Goal: Task Accomplishment & Management: Complete application form

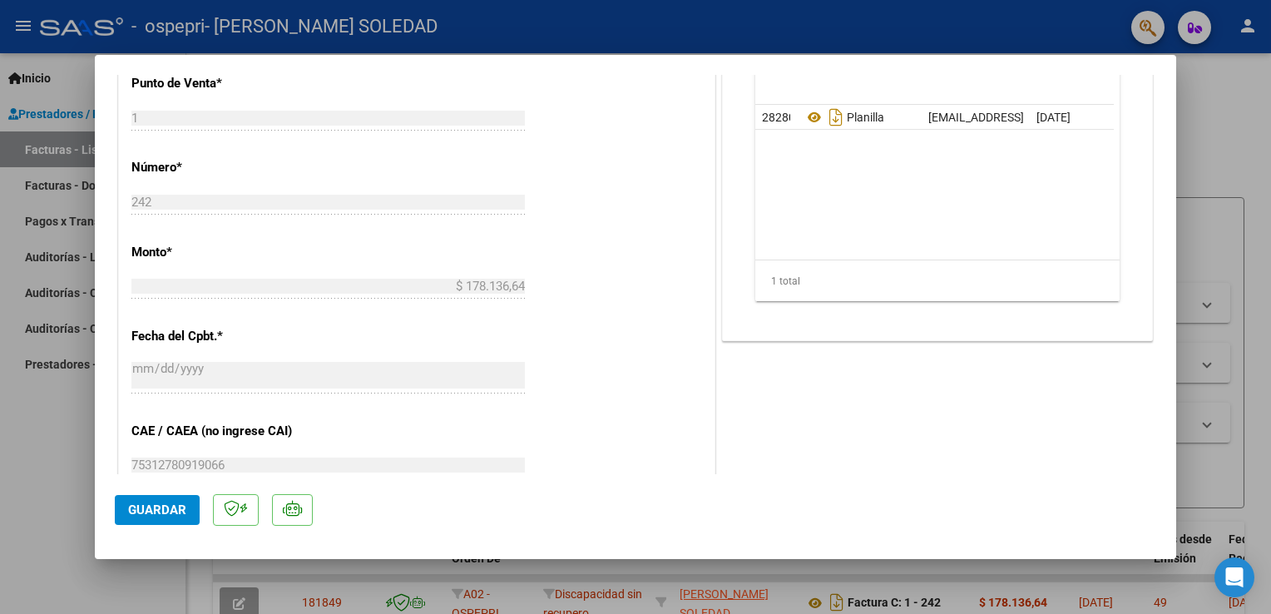
scroll to position [543, 0]
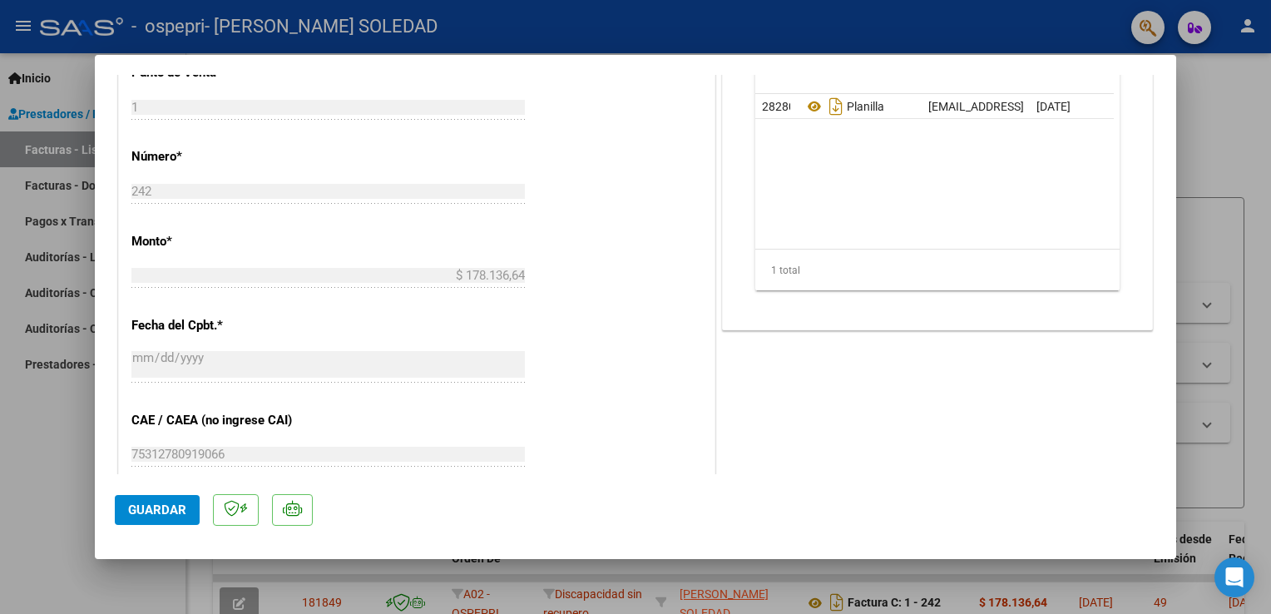
drag, startPoint x: 1158, startPoint y: 323, endPoint x: 1157, endPoint y: 382, distance: 59.1
click at [1157, 382] on mat-dialog-content "COMPROBANTE VER COMPROBANTE ESTADO: Recibida. En proceso de confirmacion/acepta…" at bounding box center [635, 274] width 1081 height 399
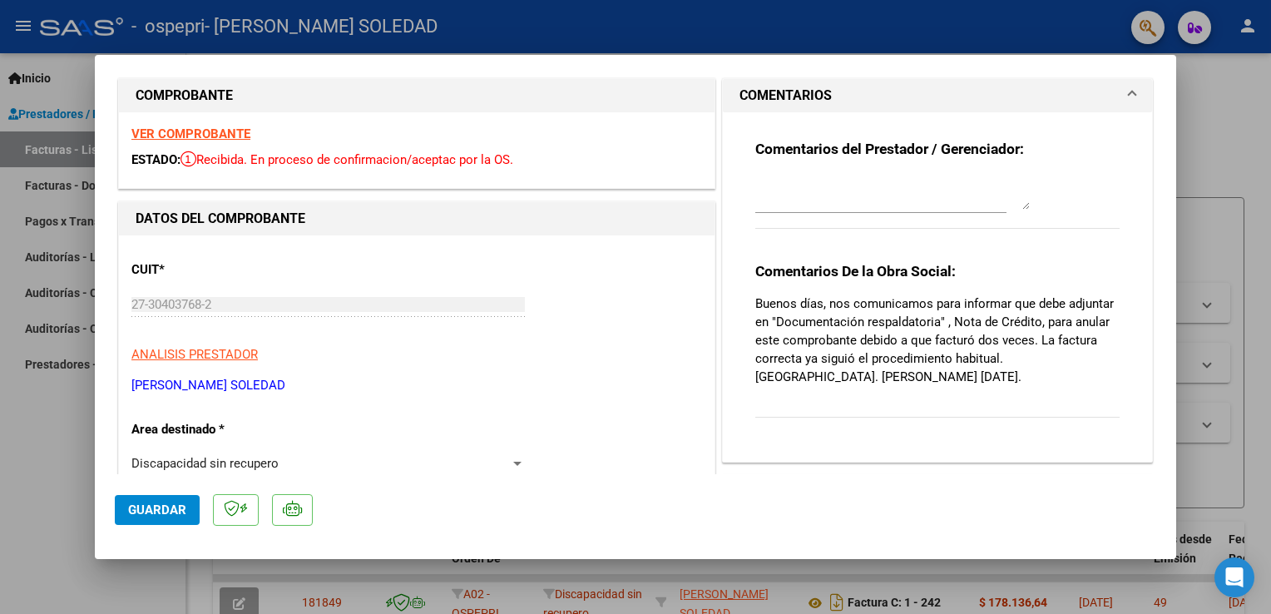
scroll to position [17, 0]
drag, startPoint x: 1162, startPoint y: 190, endPoint x: 1166, endPoint y: 200, distance: 11.6
click at [1166, 200] on mat-dialog-content "COMPROBANTE VER COMPROBANTE ESTADO: Recibida. En proceso de confirmacion/acepta…" at bounding box center [635, 274] width 1081 height 399
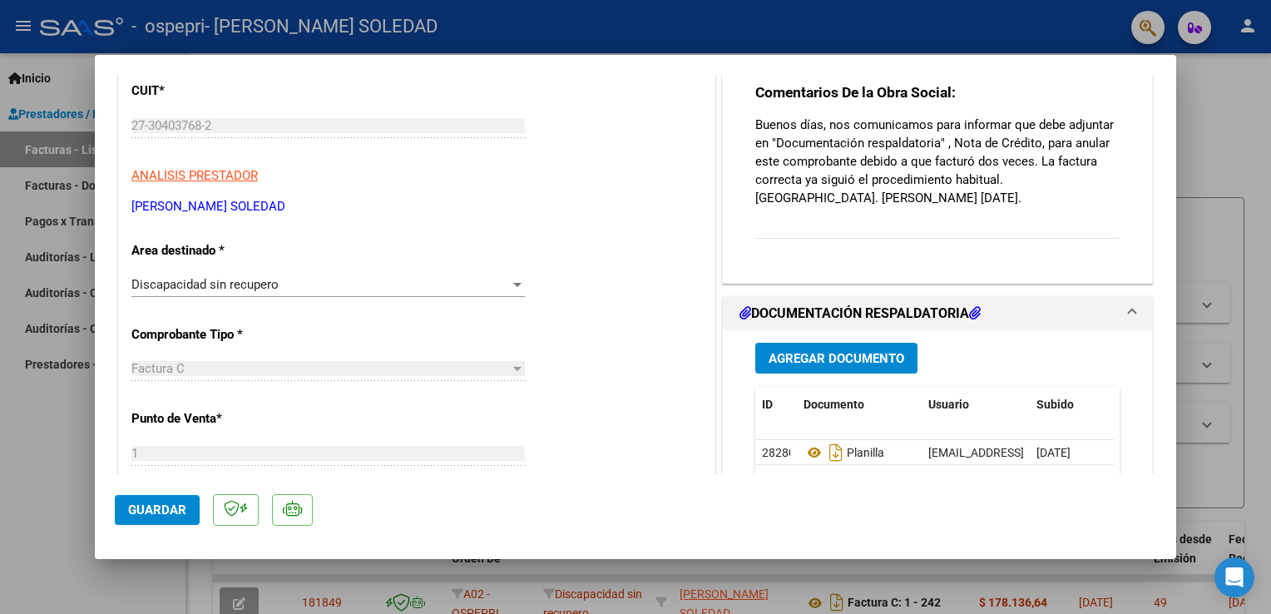
scroll to position [319, 0]
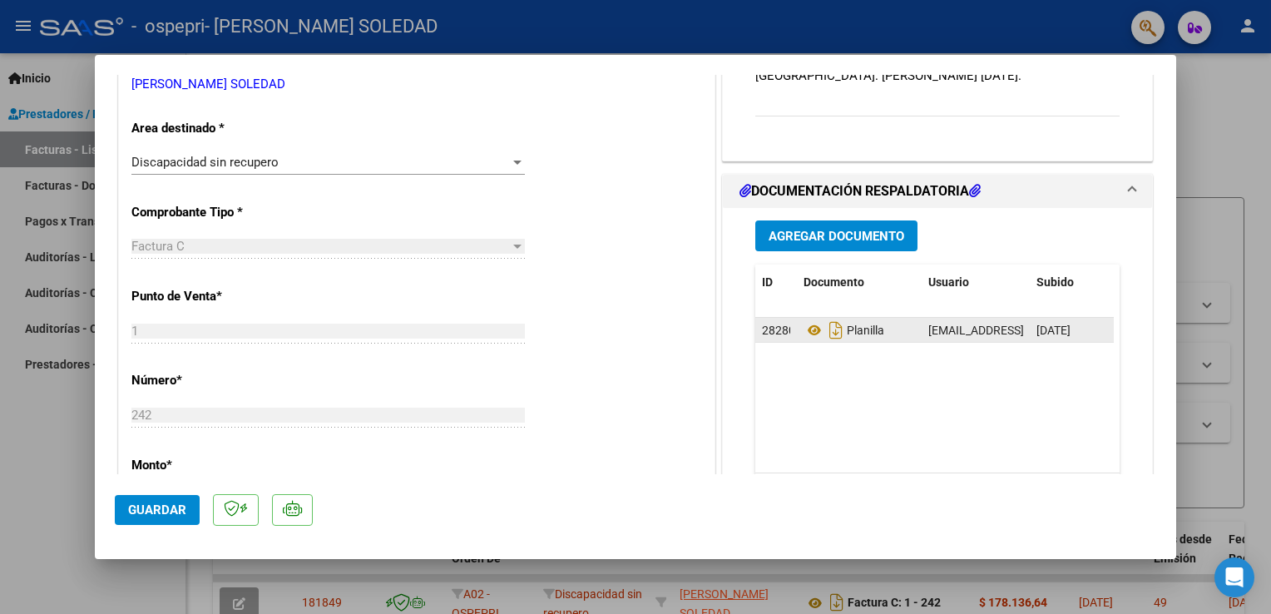
click at [880, 336] on div "Planilla" at bounding box center [859, 330] width 111 height 27
click at [809, 326] on icon at bounding box center [815, 330] width 22 height 20
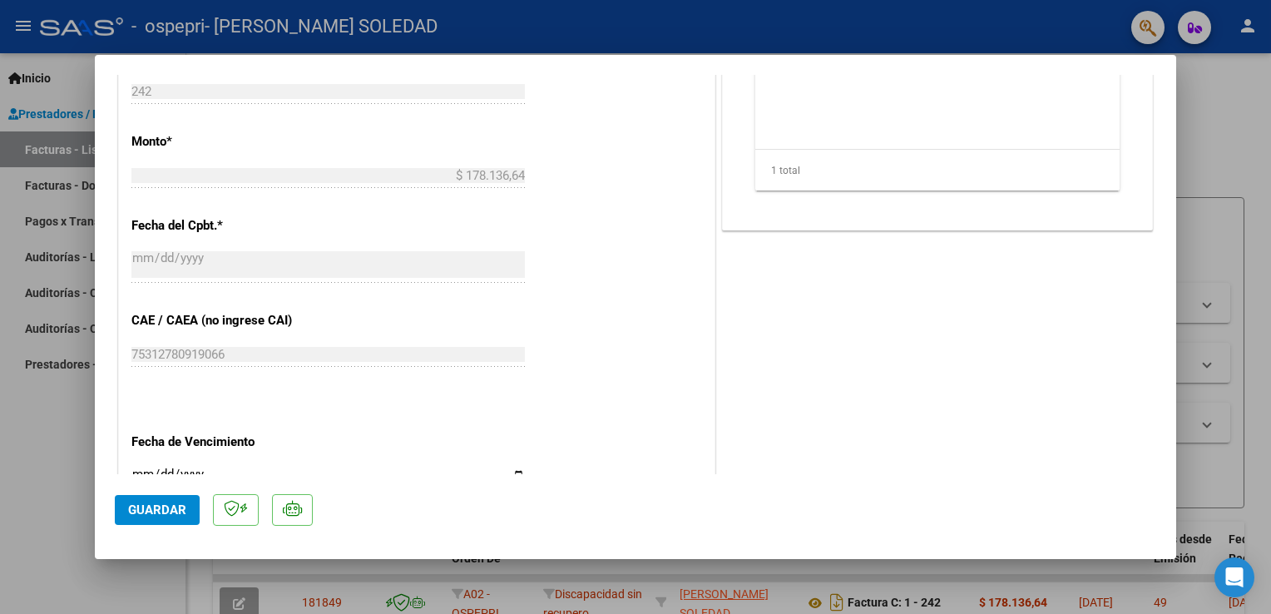
scroll to position [690, 0]
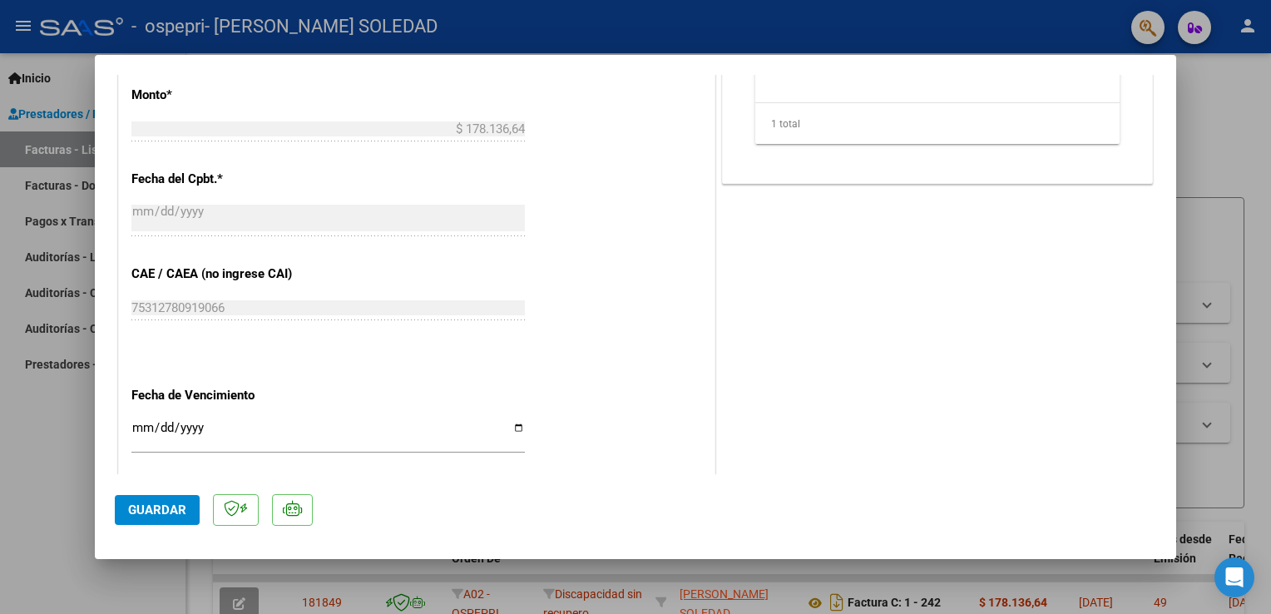
drag, startPoint x: 1178, startPoint y: 349, endPoint x: 1175, endPoint y: 359, distance: 11.1
click at [1175, 359] on div "COMPROBANTE VER COMPROBANTE ESTADO: Recibida. En proceso de confirmacion/acepta…" at bounding box center [635, 307] width 1271 height 614
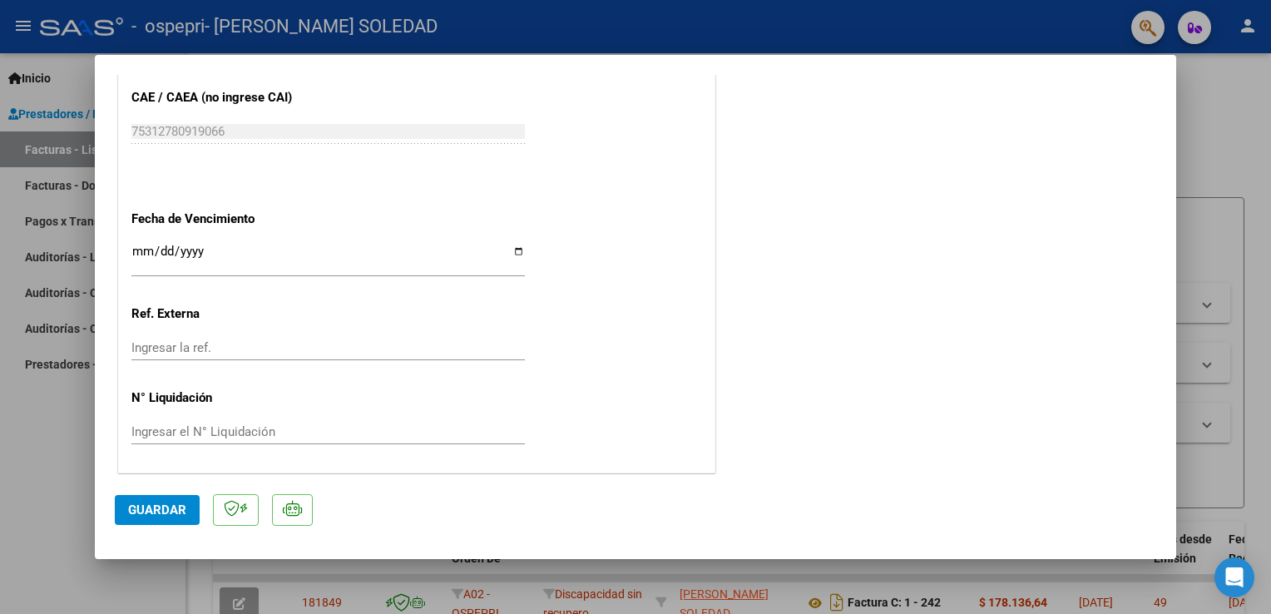
scroll to position [868, 0]
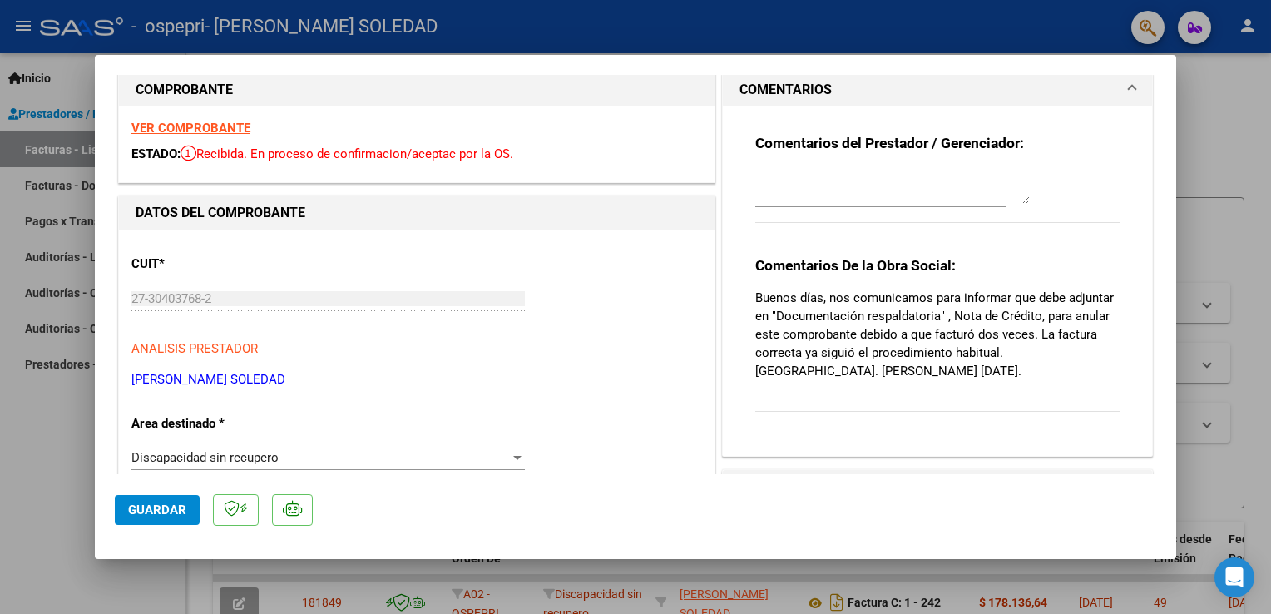
scroll to position [22, 0]
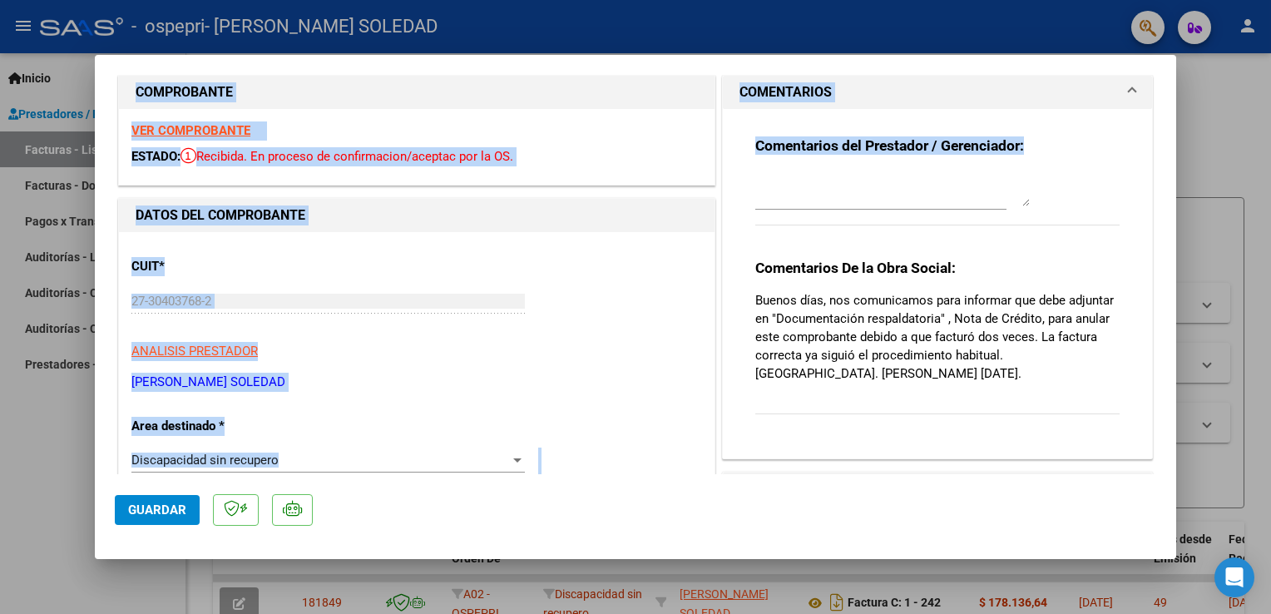
drag, startPoint x: 1176, startPoint y: 171, endPoint x: 1174, endPoint y: 201, distance: 30.0
click at [1174, 201] on div "COMPROBANTE VER COMPROBANTE ESTADO: Recibida. En proceso de confirmacion/acepta…" at bounding box center [635, 307] width 1271 height 614
drag, startPoint x: 1174, startPoint y: 201, endPoint x: 1201, endPoint y: 238, distance: 45.3
click at [1201, 238] on div at bounding box center [635, 307] width 1271 height 614
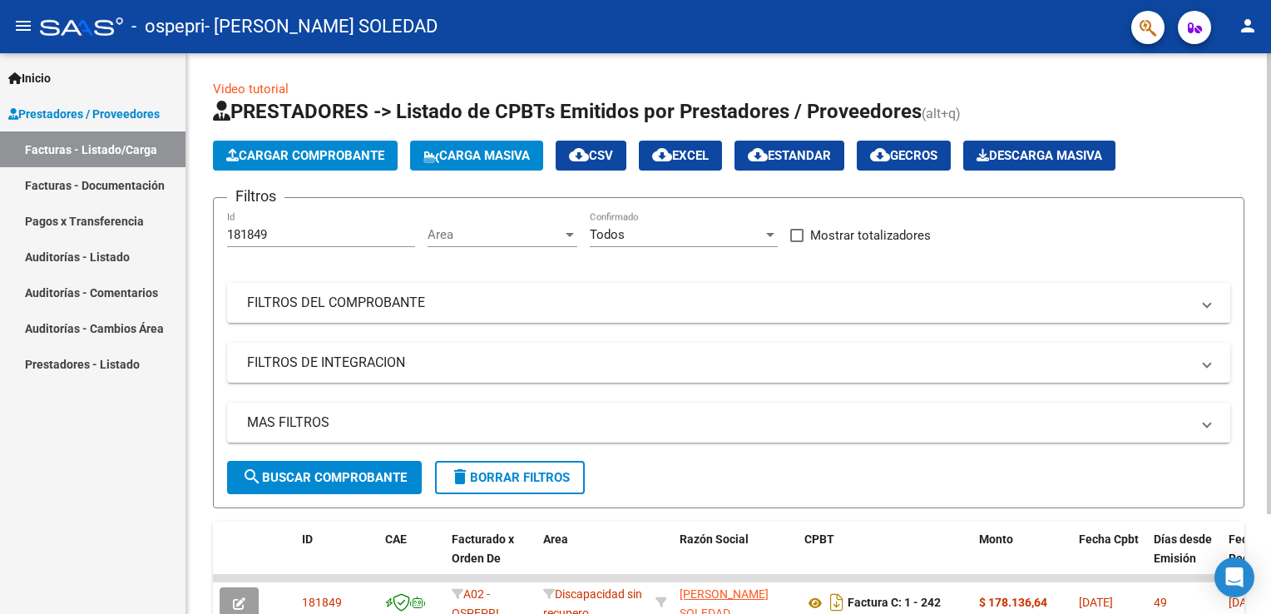
scroll to position [120, 0]
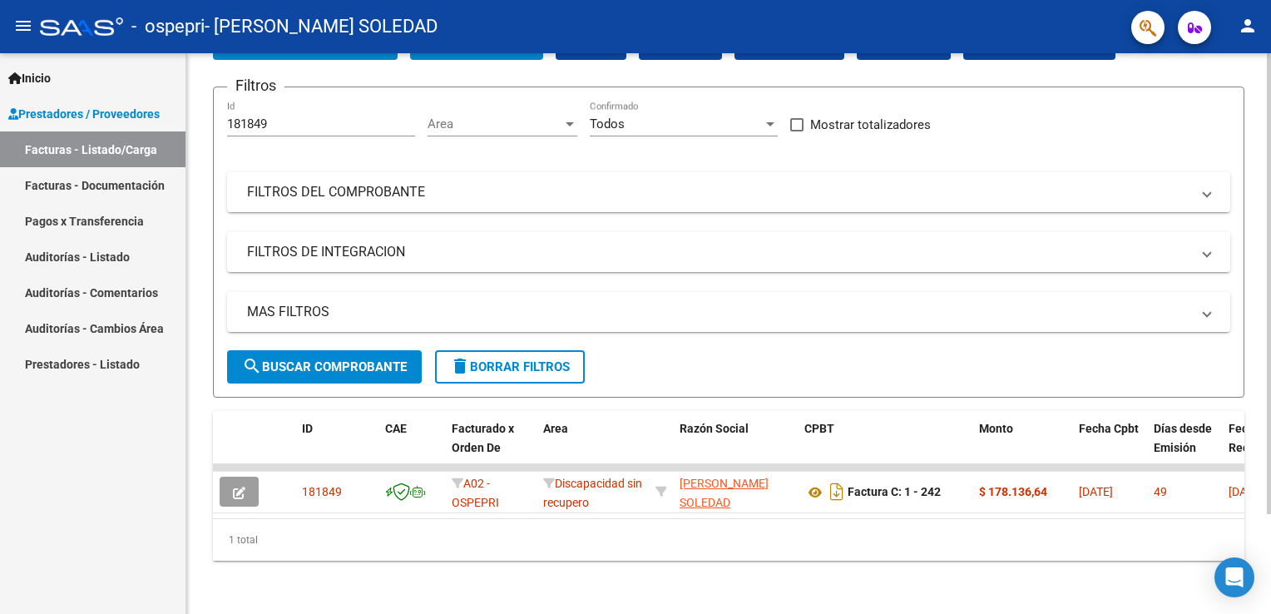
click at [1270, 267] on html "menu - ospepri - [PERSON_NAME] SOLEDAD person Inicio Instructivos Contacto OS P…" at bounding box center [635, 307] width 1271 height 614
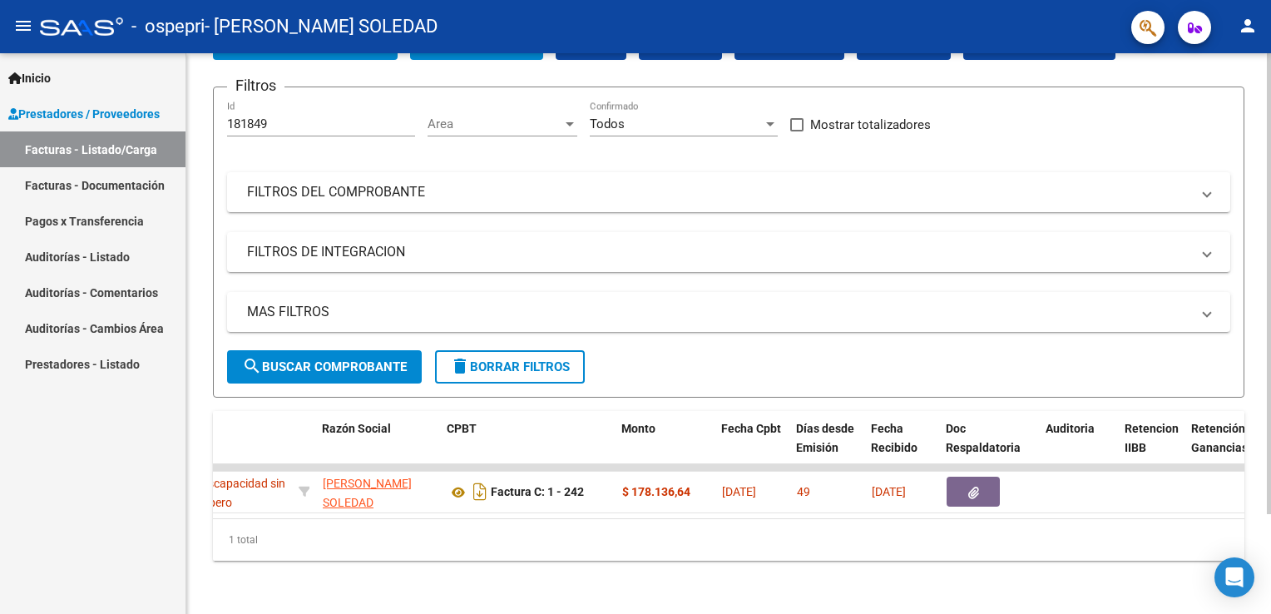
scroll to position [0, 0]
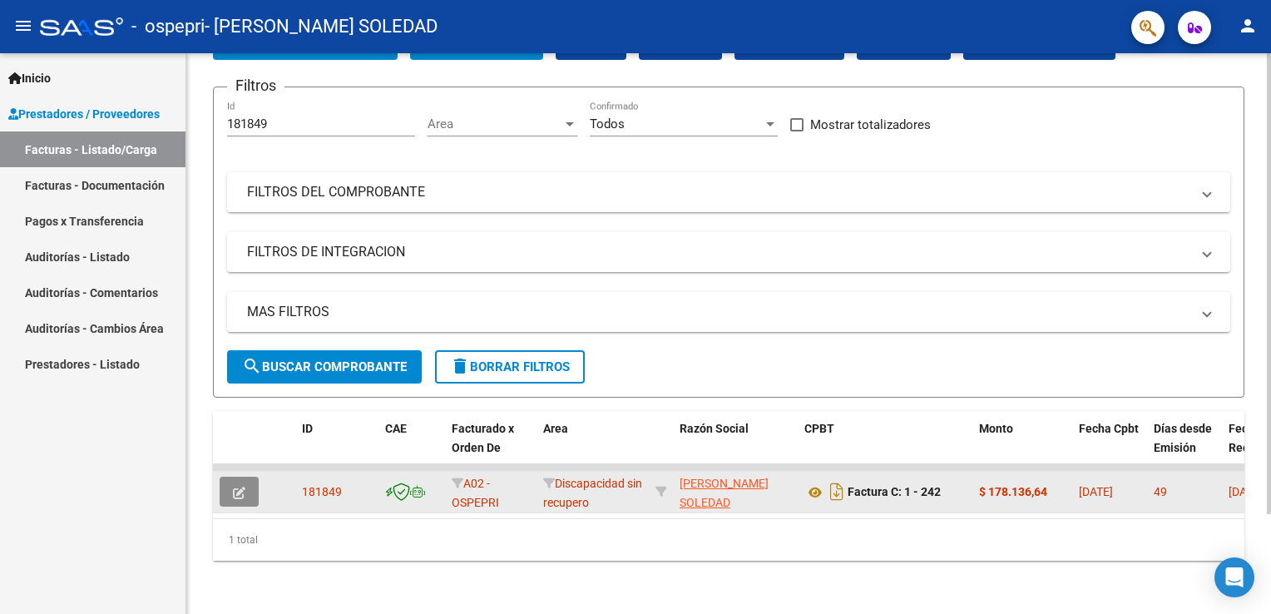
click at [250, 477] on button "button" at bounding box center [239, 492] width 39 height 30
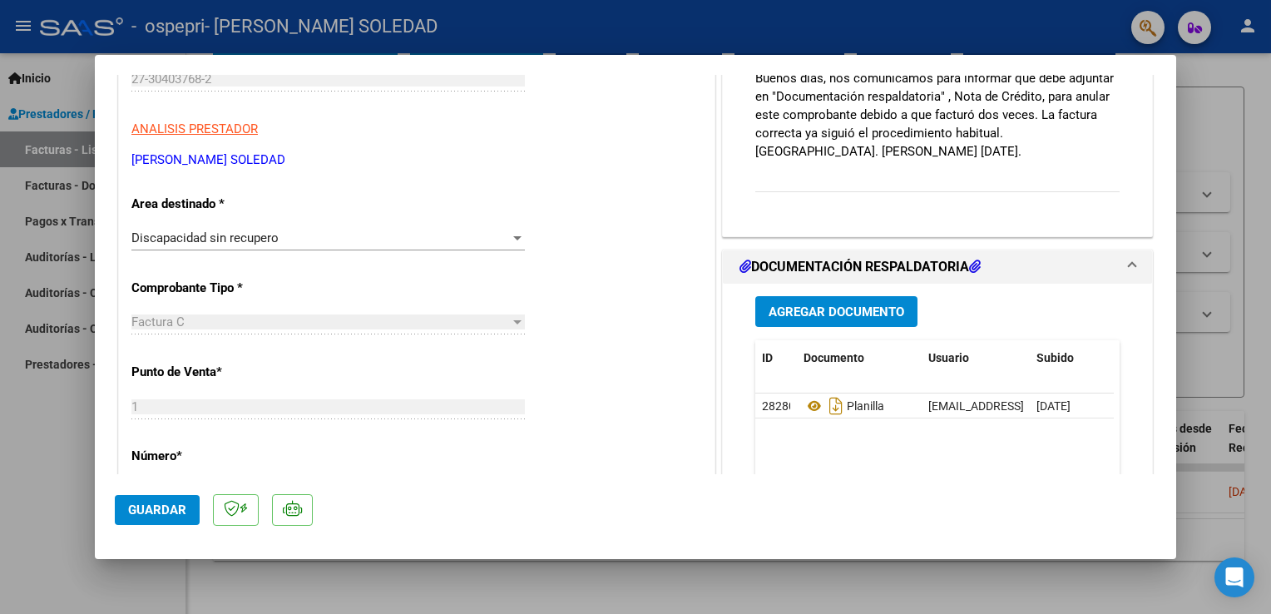
scroll to position [330, 0]
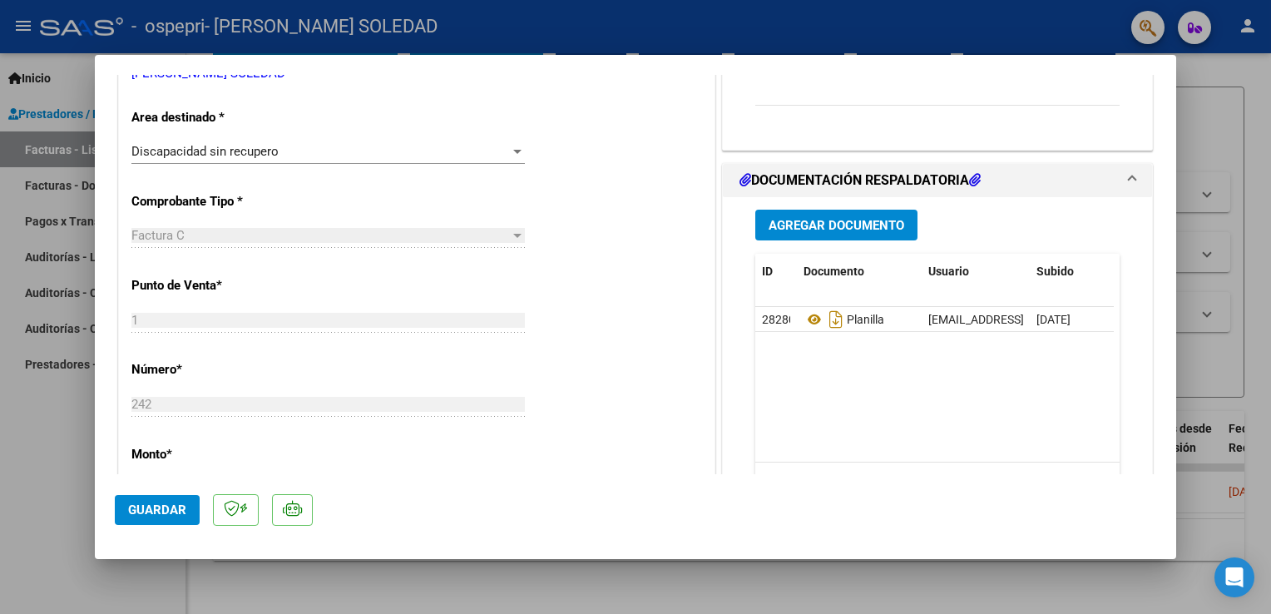
drag, startPoint x: 1179, startPoint y: 199, endPoint x: 1179, endPoint y: 229, distance: 29.9
click at [1179, 229] on div at bounding box center [635, 307] width 1271 height 614
type input "$ 0,00"
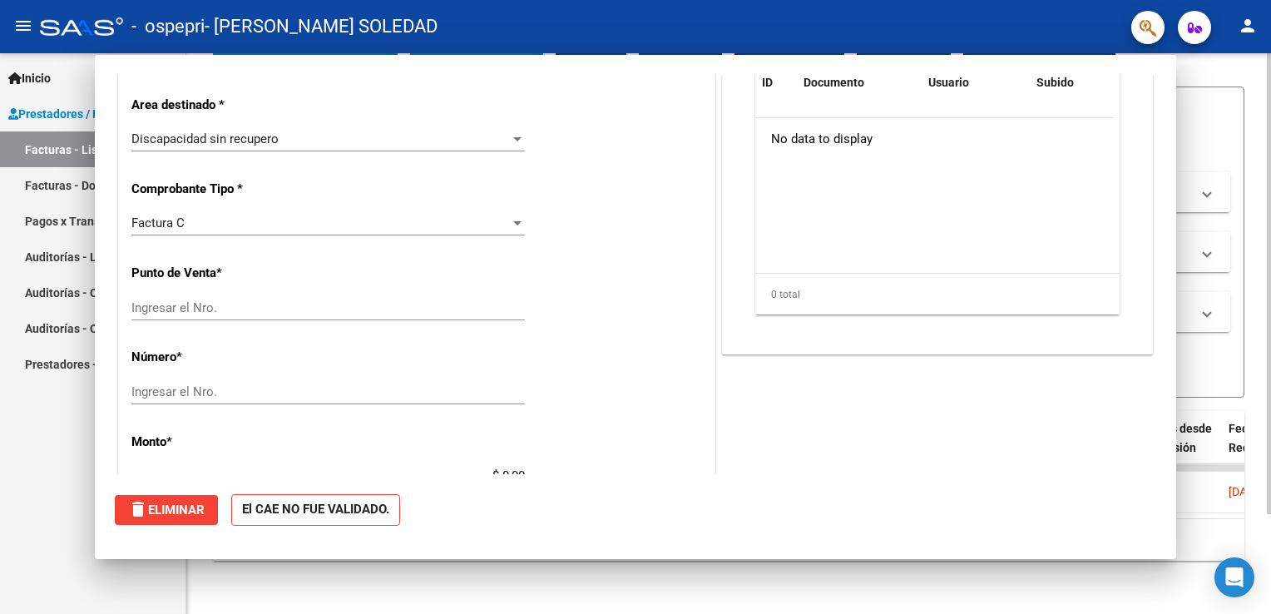
scroll to position [0, 0]
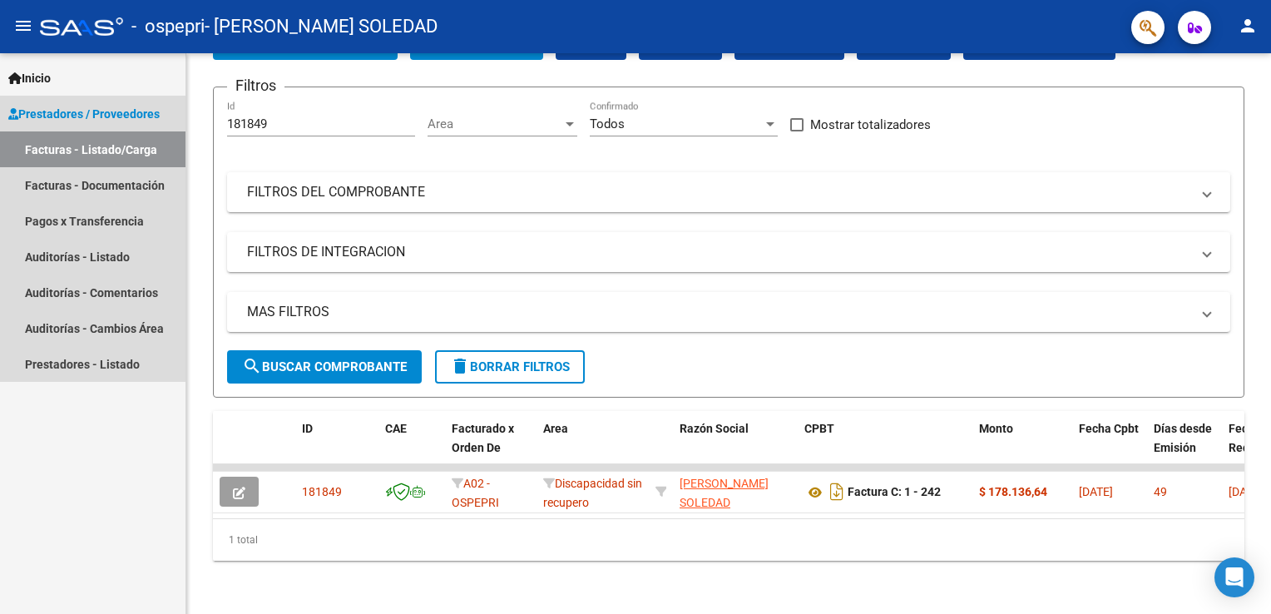
click at [139, 158] on link "Facturas - Listado/Carga" at bounding box center [92, 149] width 185 height 36
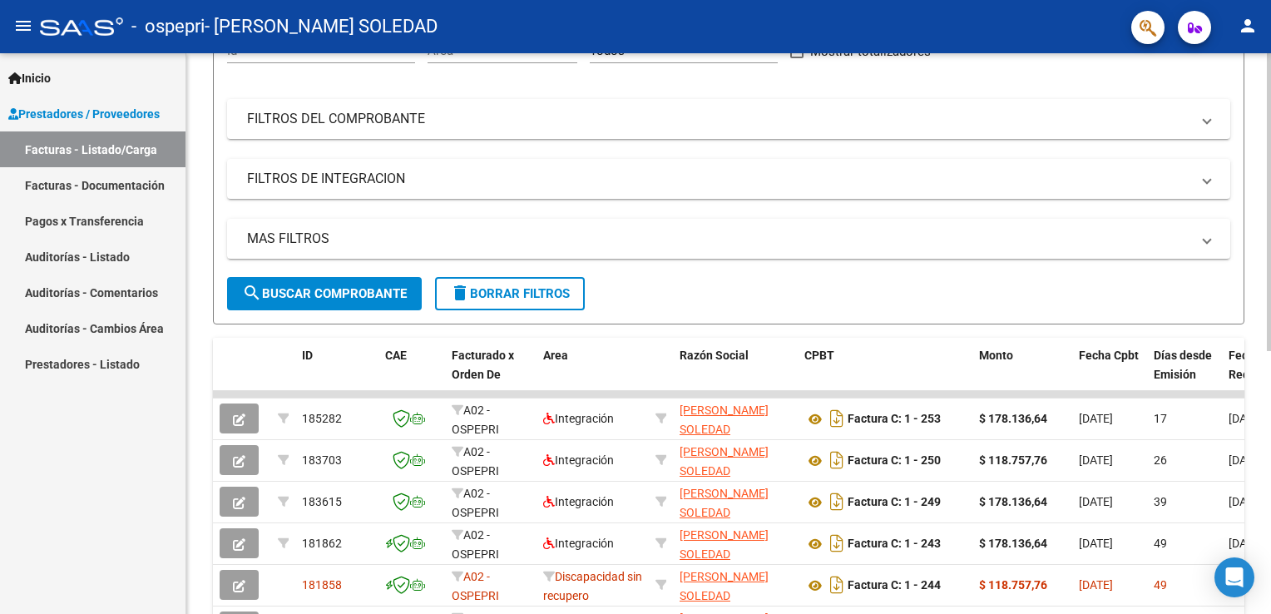
click at [1270, 324] on html "menu - ospepri - [PERSON_NAME] SOLEDAD person Inicio Instructivos Contacto OS P…" at bounding box center [635, 307] width 1271 height 614
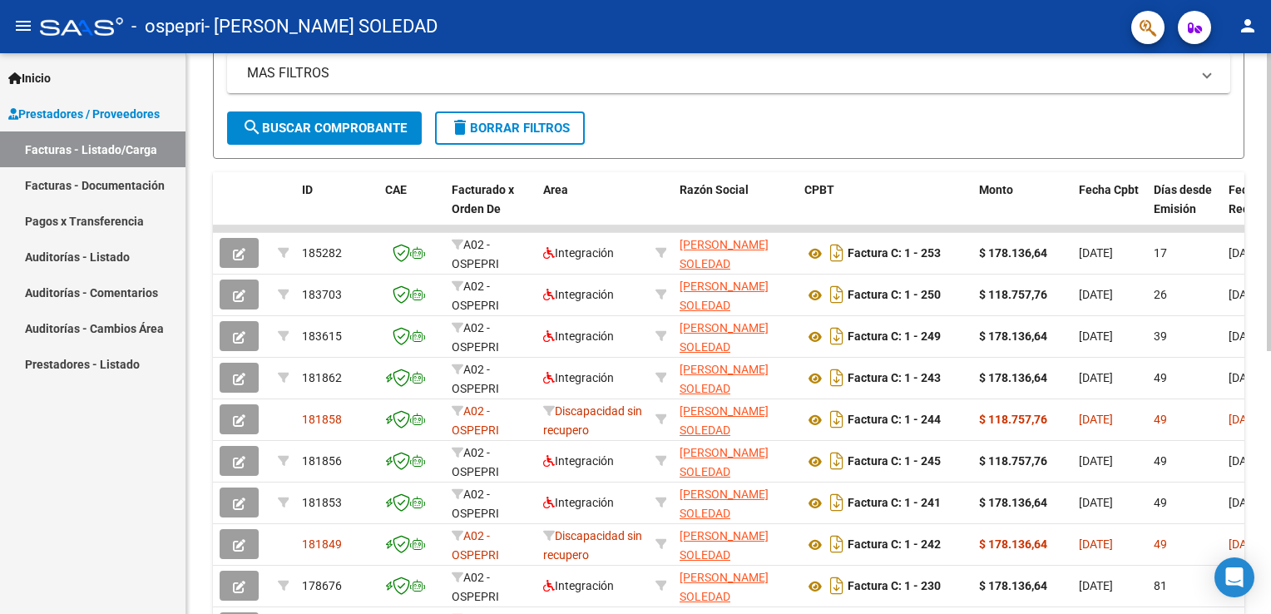
scroll to position [350, 0]
click at [1270, 402] on html "menu - ospepri - [PERSON_NAME] SOLEDAD person Inicio Instructivos Contacto OS P…" at bounding box center [635, 307] width 1271 height 614
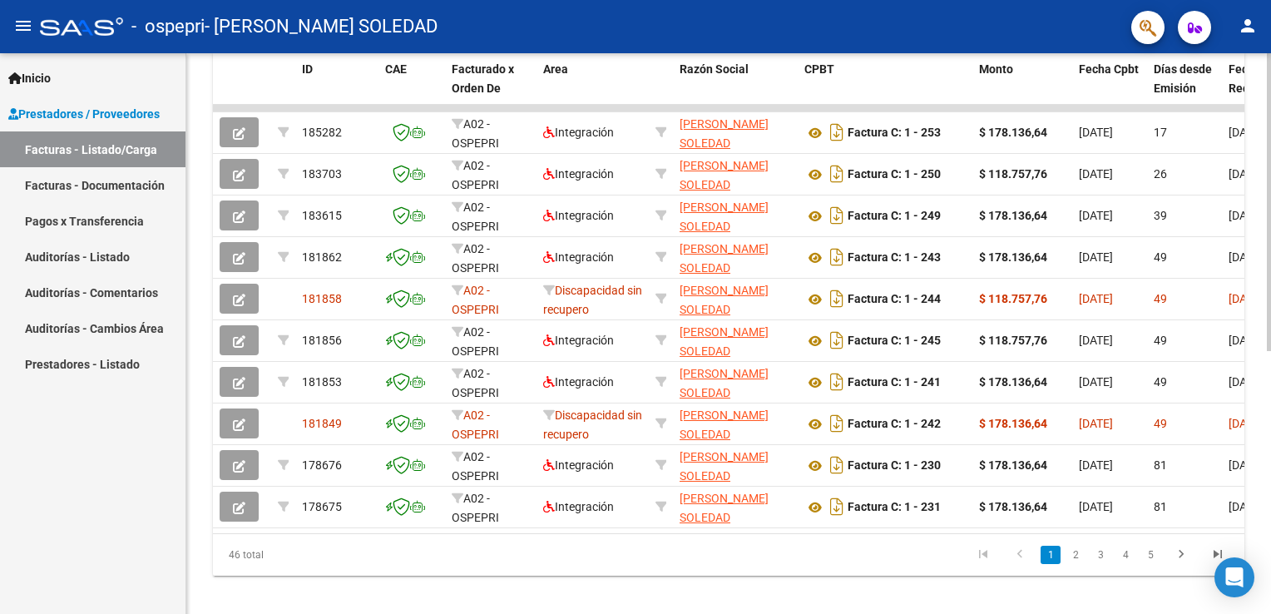
scroll to position [490, 0]
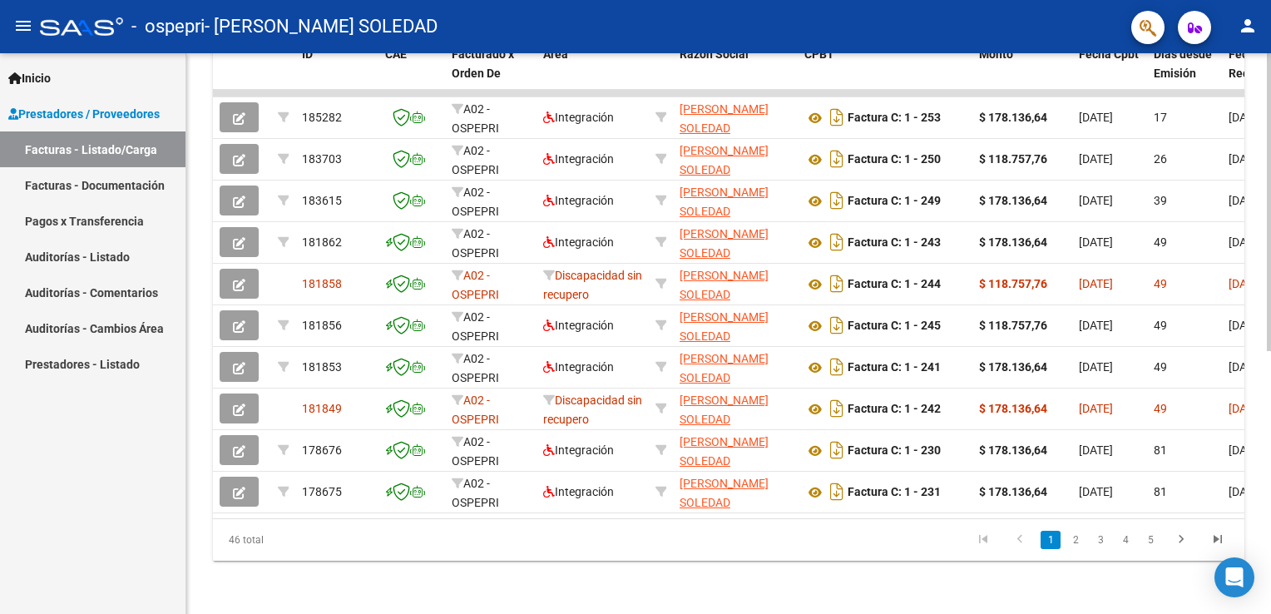
click at [1270, 501] on html "menu - ospepri - [PERSON_NAME] SOLEDAD person Inicio Instructivos Contacto OS P…" at bounding box center [635, 307] width 1271 height 614
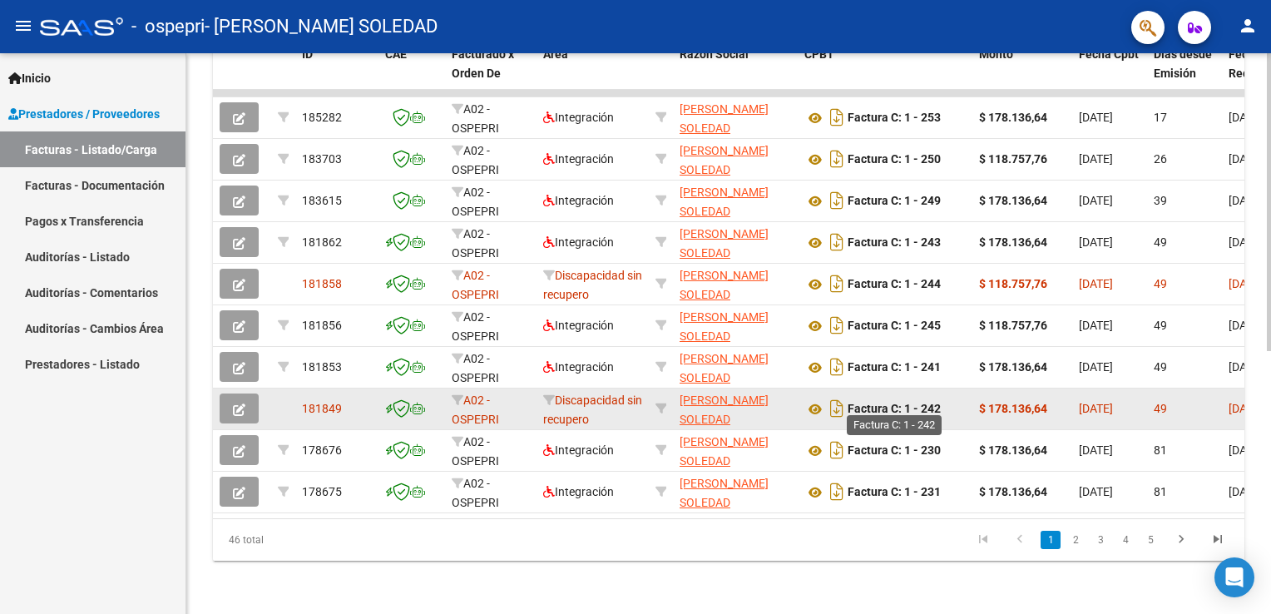
click at [941, 403] on strong "Factura C: 1 - 242" at bounding box center [894, 409] width 93 height 13
click at [326, 402] on span "181849" at bounding box center [322, 408] width 40 height 13
click at [243, 406] on icon "button" at bounding box center [239, 409] width 12 height 12
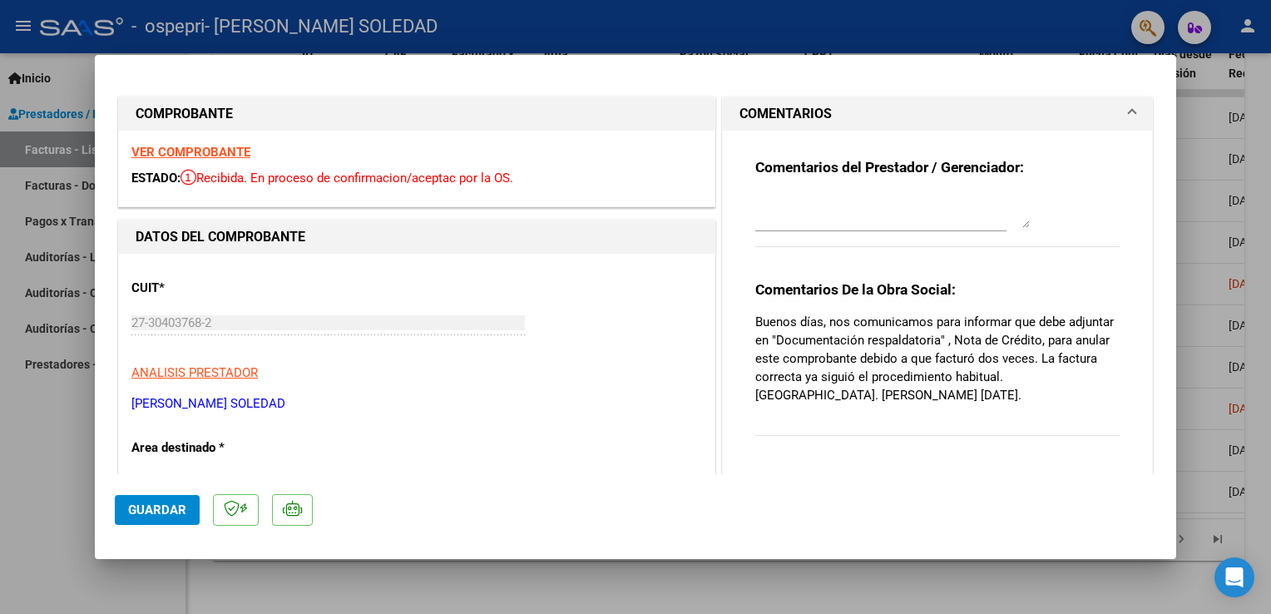
click at [1204, 83] on div at bounding box center [635, 307] width 1271 height 614
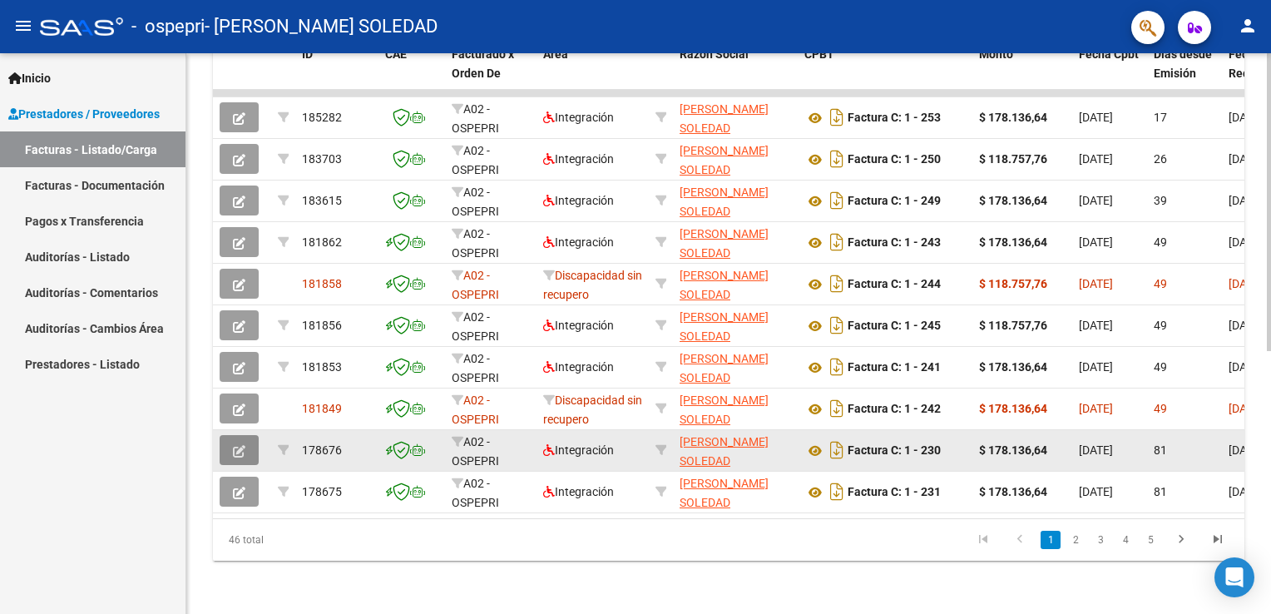
click at [246, 447] on button "button" at bounding box center [239, 450] width 39 height 30
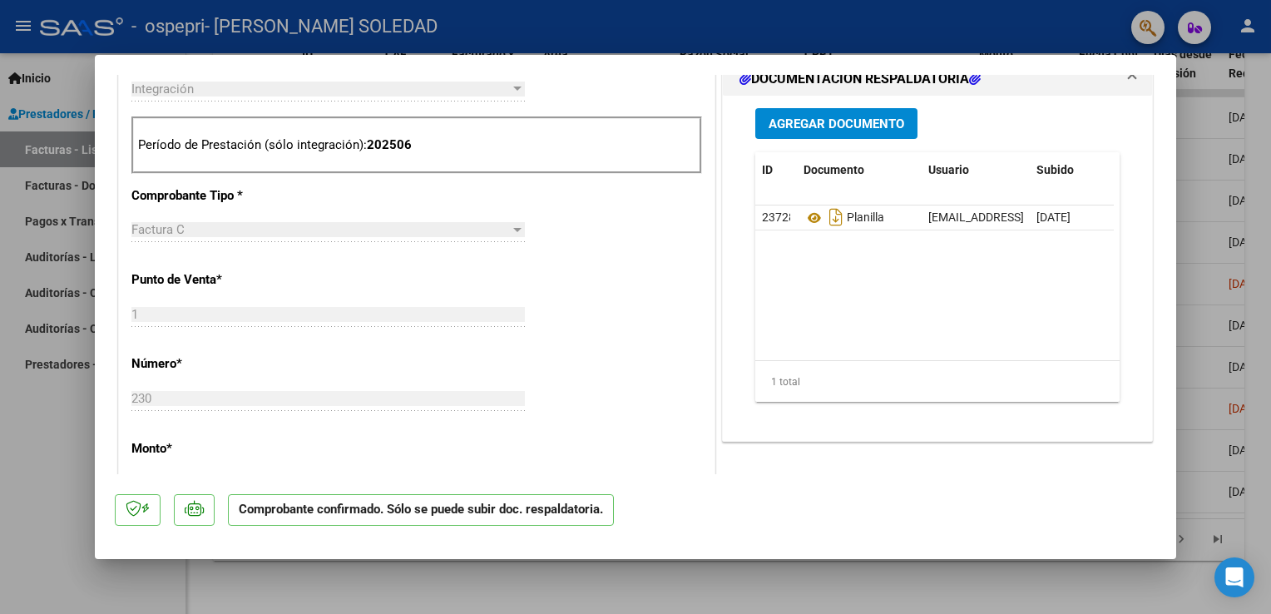
scroll to position [12, 0]
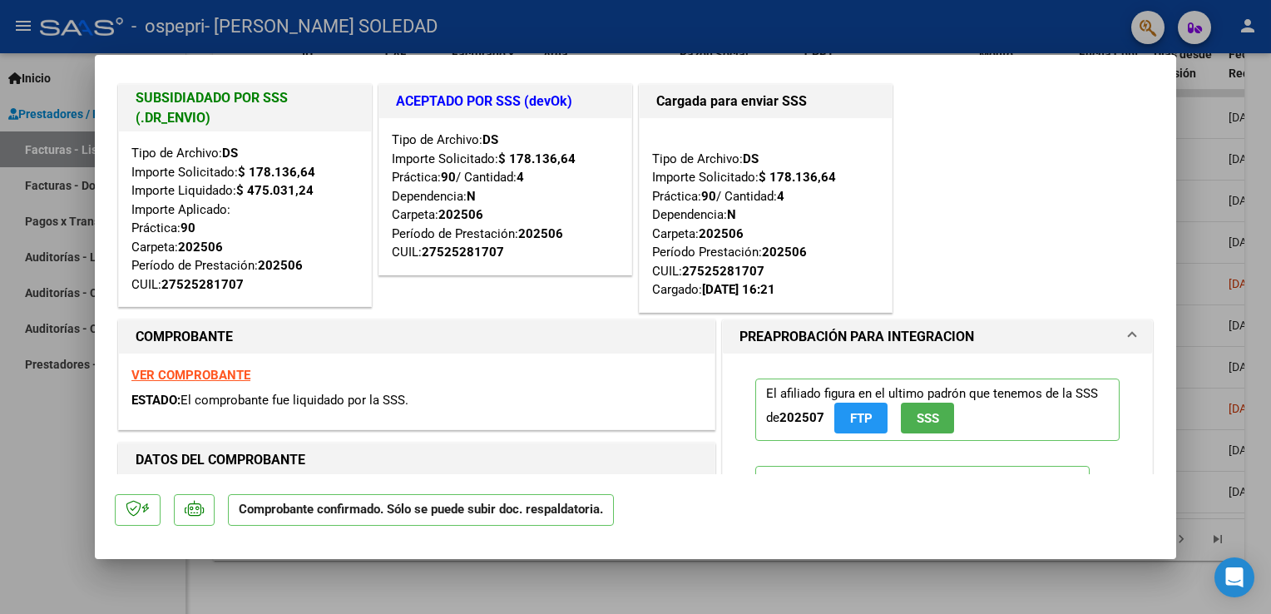
click at [1270, 121] on html "menu - ospepri - [PERSON_NAME] SOLEDAD person Inicio Instructivos Contacto OS P…" at bounding box center [635, 307] width 1271 height 614
click at [1145, 119] on mat-dialog-content "SUBSIDIADADO POR SSS (.DR_ENVIO) Tipo de Archivo: DS Importe Solicitado: $ 178.…" at bounding box center [635, 274] width 1081 height 399
click at [1200, 111] on div at bounding box center [635, 307] width 1271 height 614
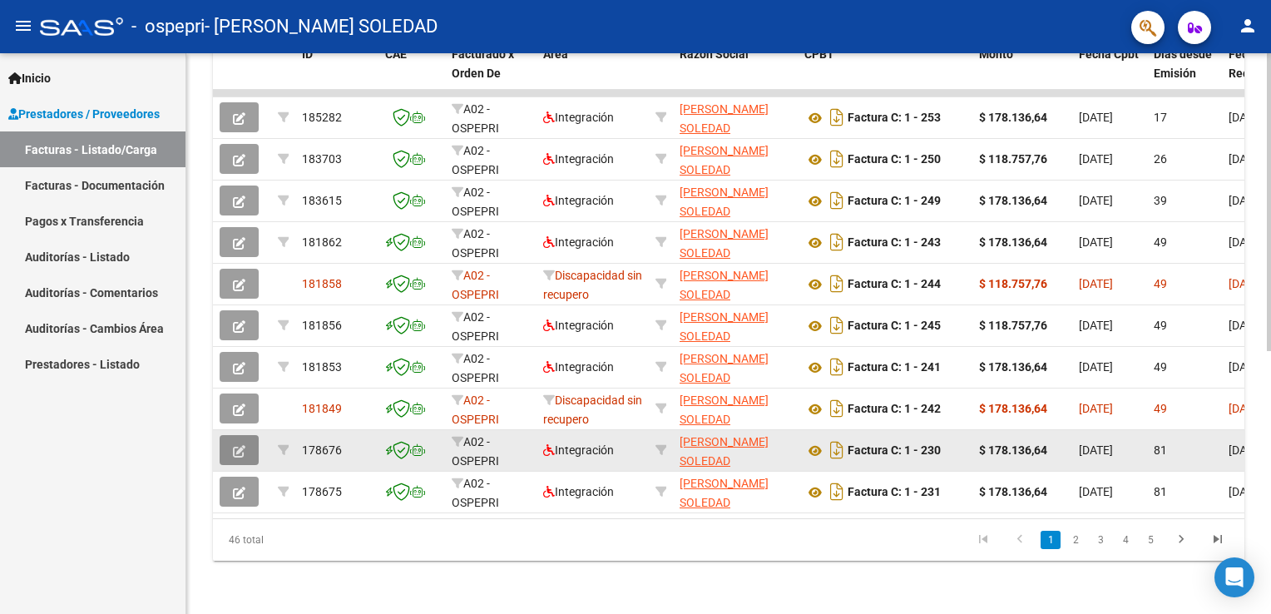
click at [236, 443] on span "button" at bounding box center [239, 450] width 12 height 15
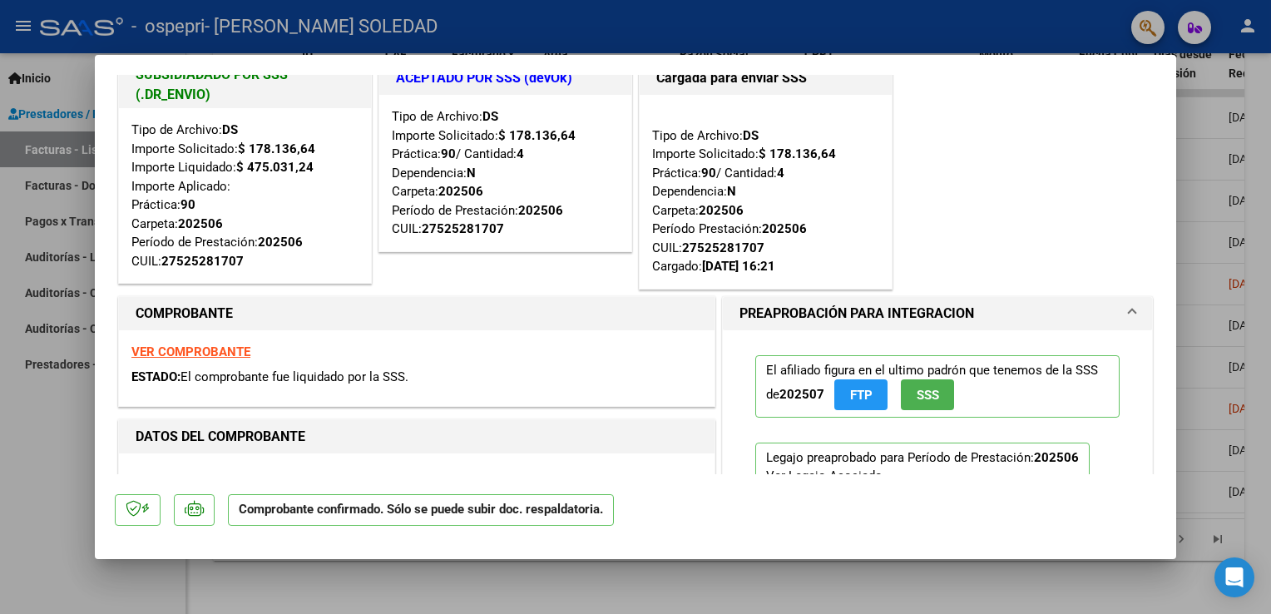
scroll to position [10, 0]
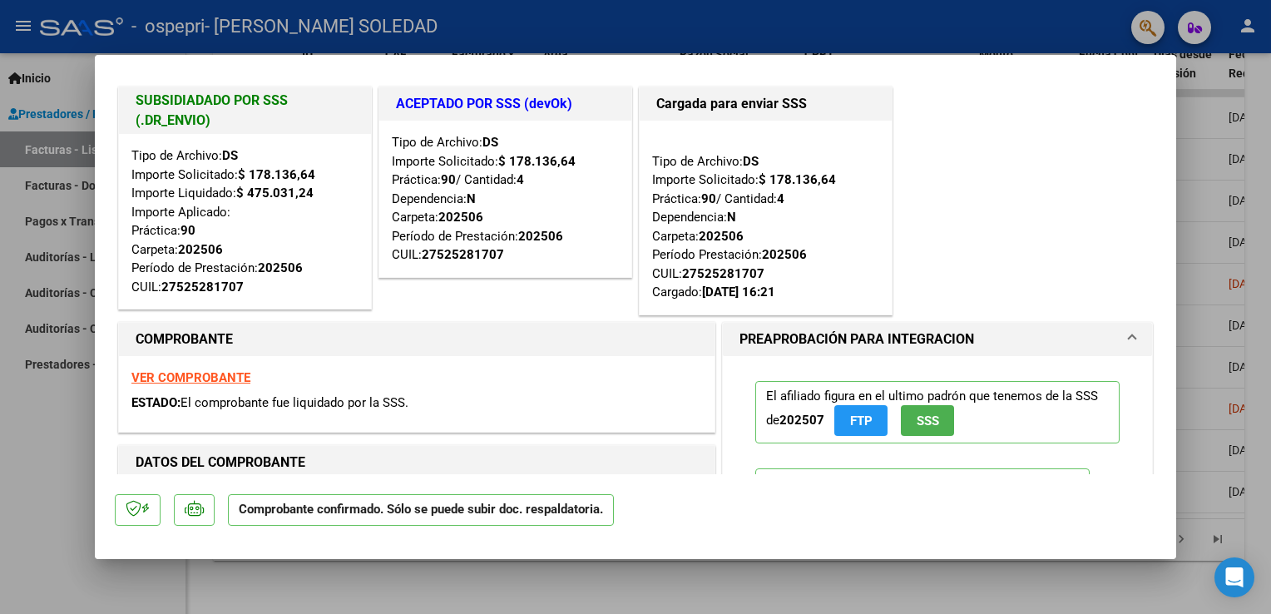
click at [1268, 126] on div at bounding box center [635, 307] width 1271 height 614
type input "$ 0,00"
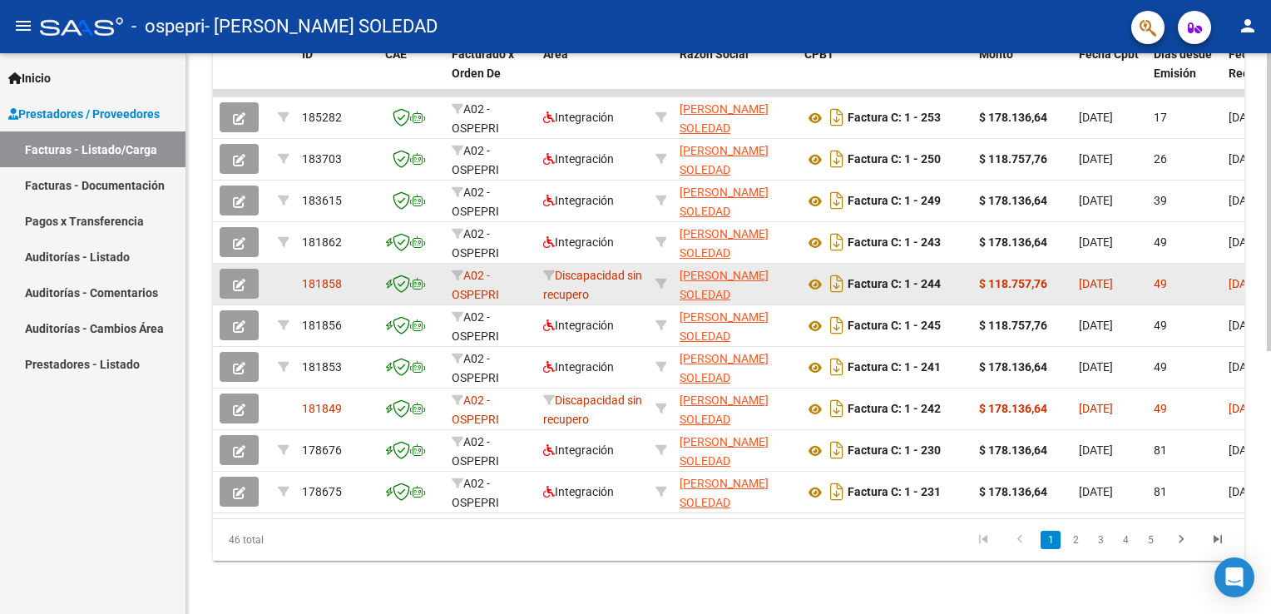
click at [974, 274] on datatable-body-cell "$ 118.757,76" at bounding box center [1022, 284] width 100 height 41
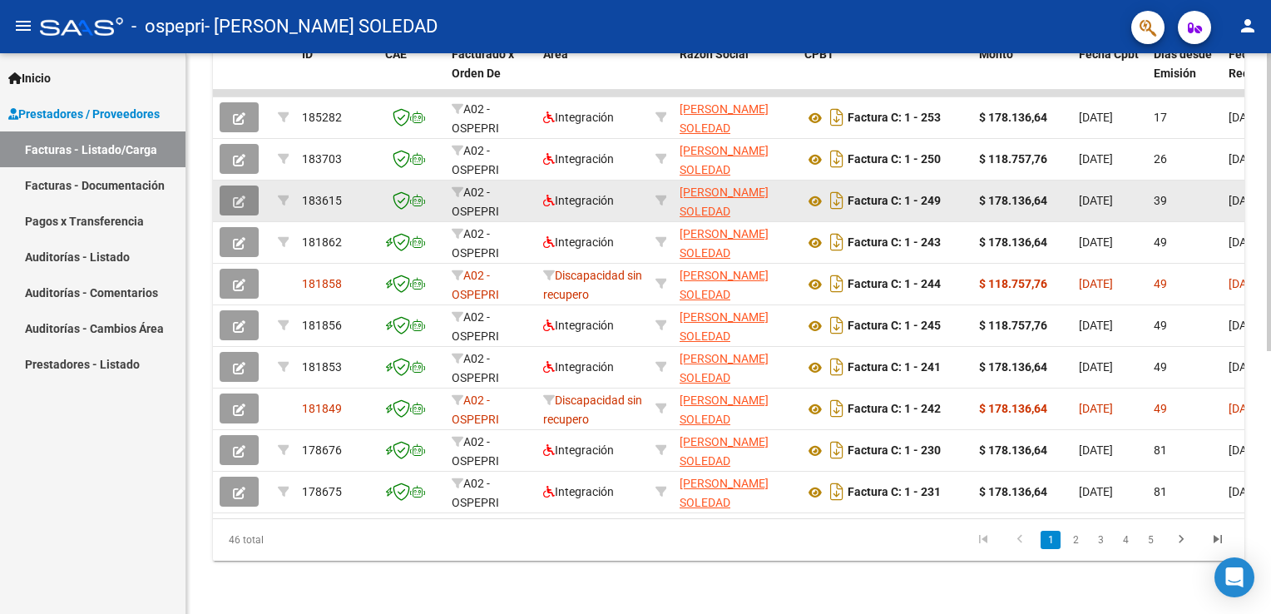
click at [249, 194] on button "button" at bounding box center [239, 200] width 39 height 30
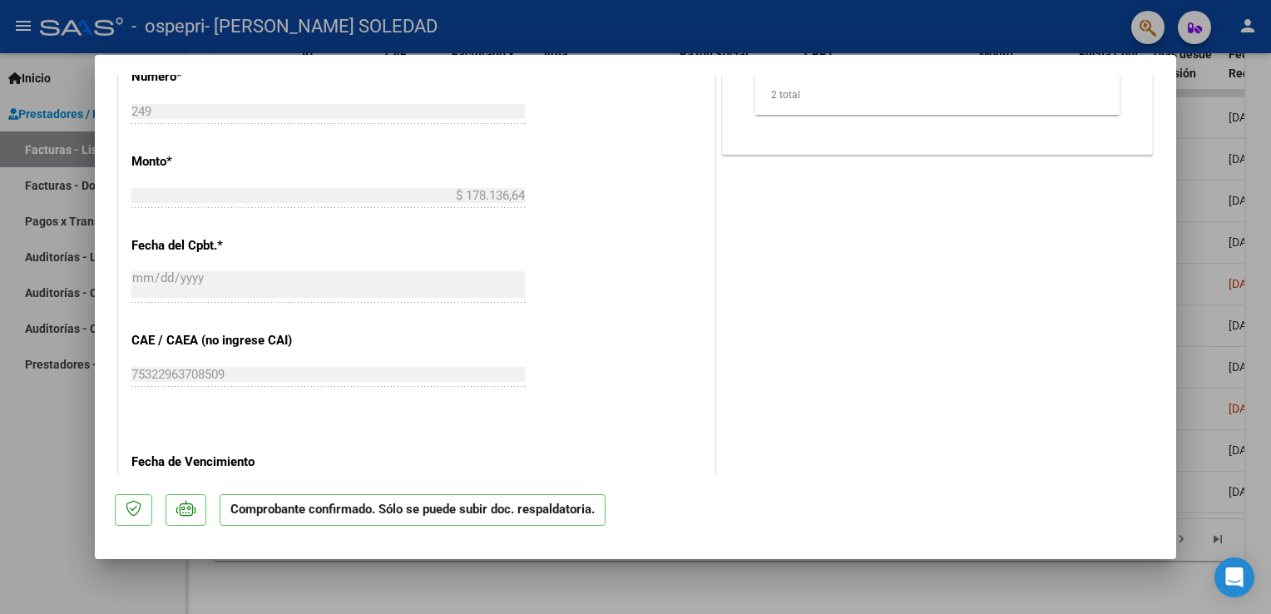
scroll to position [924, 0]
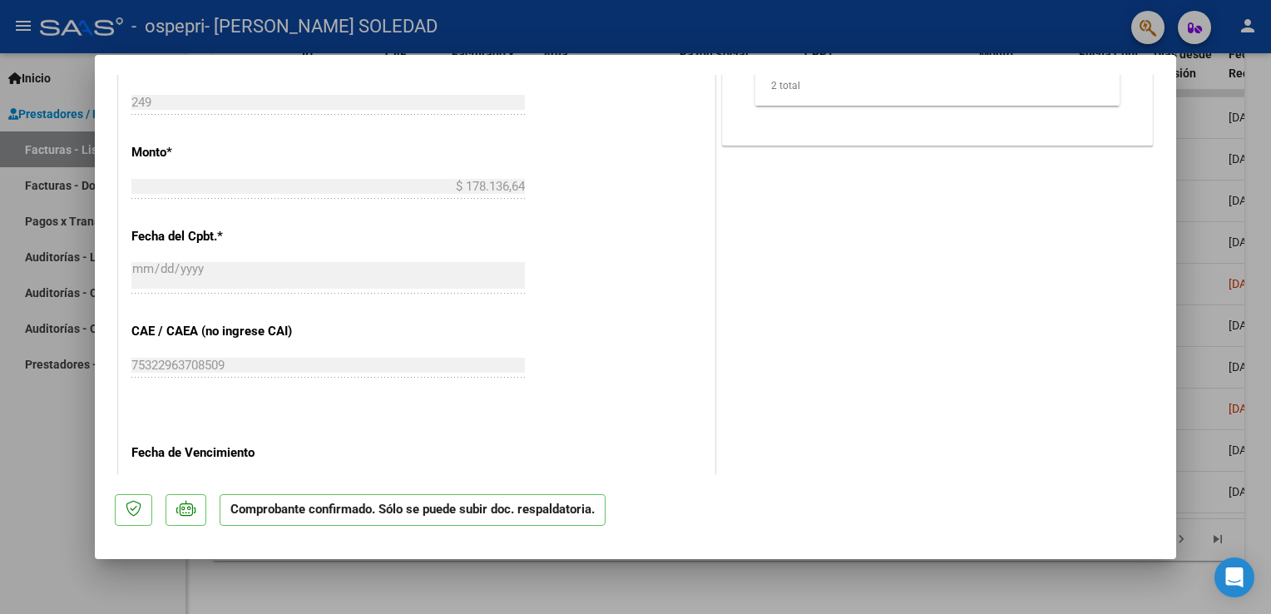
click at [1267, 138] on div at bounding box center [635, 307] width 1271 height 614
type input "$ 0,00"
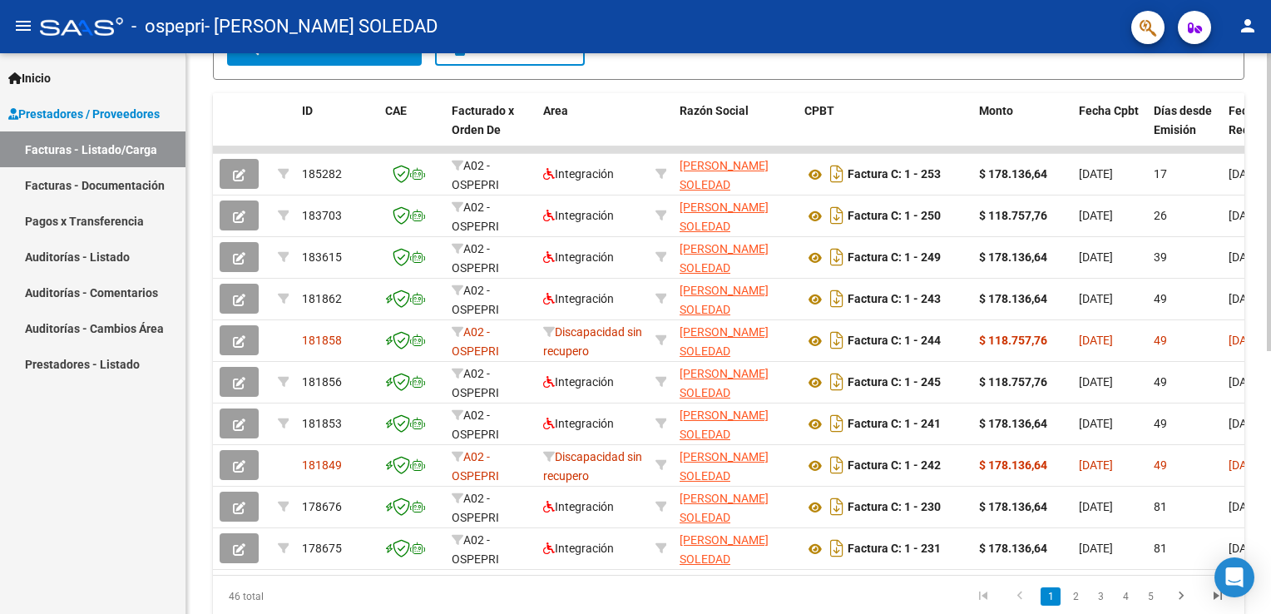
scroll to position [404, 0]
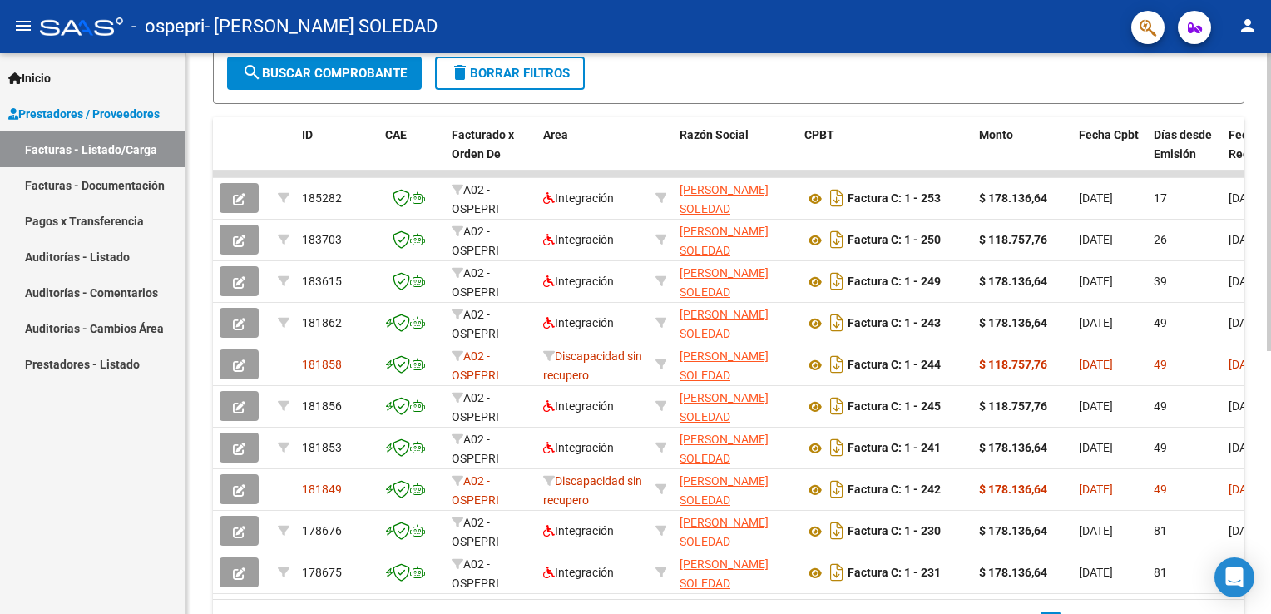
click at [1270, 328] on html "menu - ospepri - [PERSON_NAME] SOLEDAD person Inicio Instructivos Contacto OS P…" at bounding box center [635, 307] width 1271 height 614
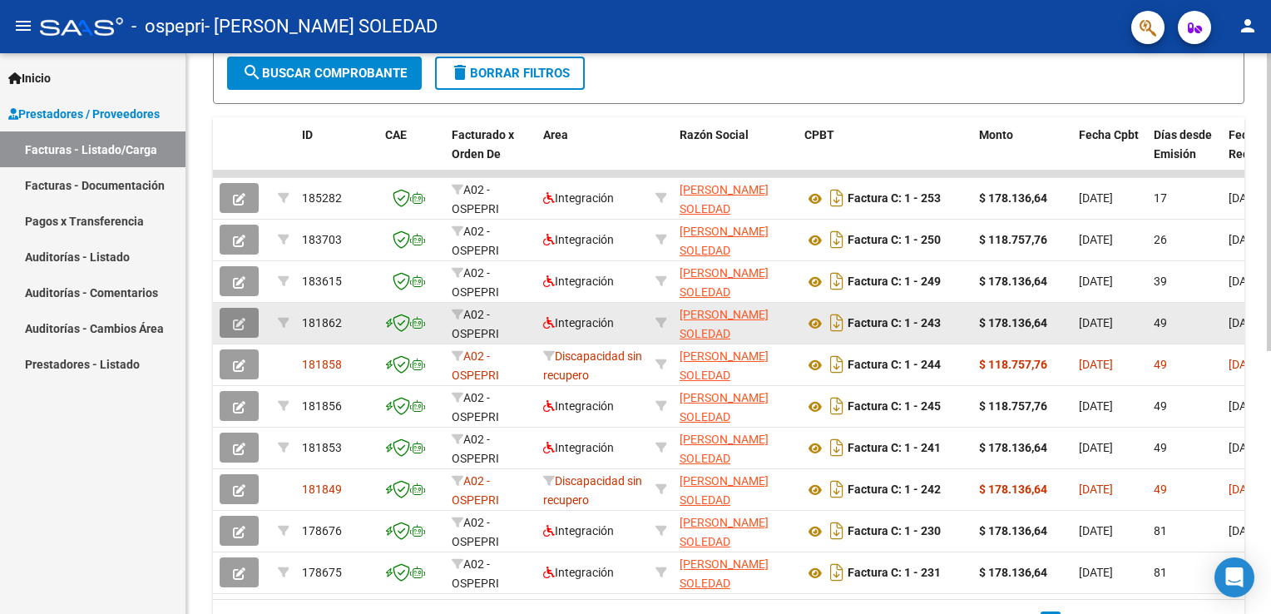
click at [234, 326] on icon "button" at bounding box center [239, 324] width 12 height 12
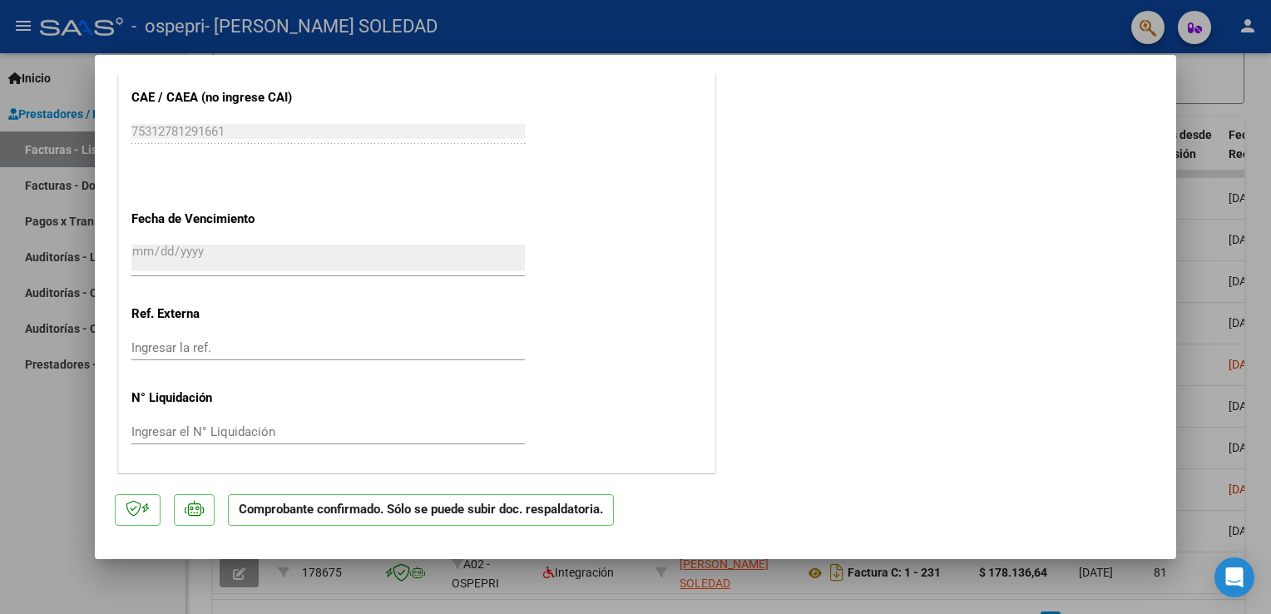
scroll to position [0, 0]
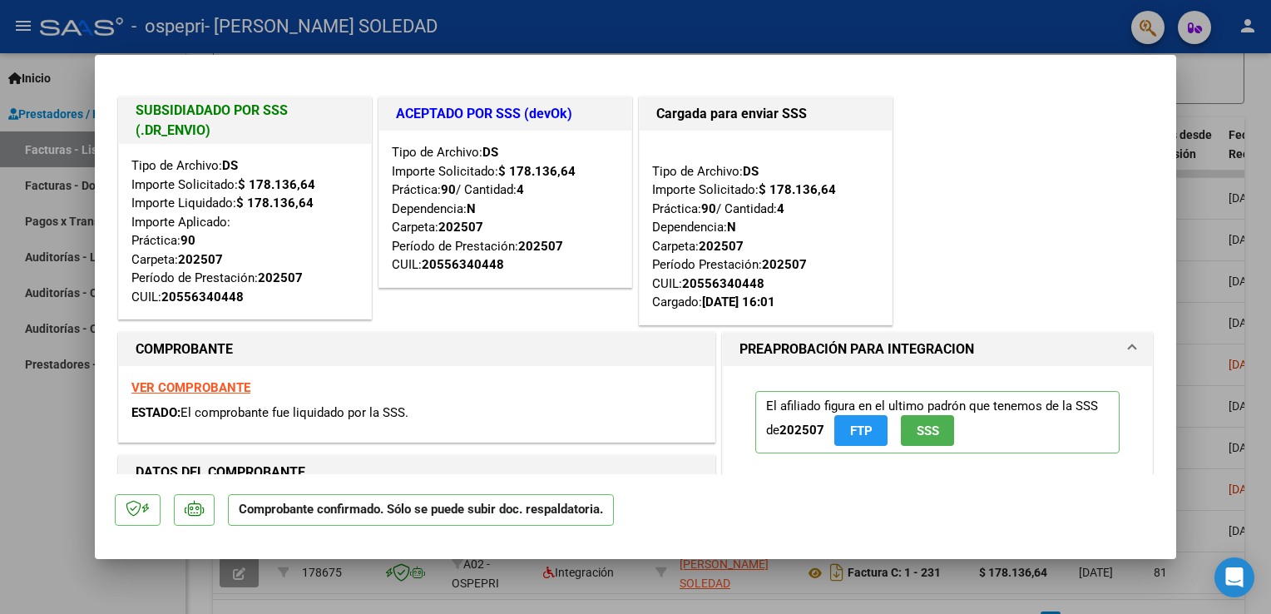
click at [1259, 137] on div at bounding box center [635, 307] width 1271 height 614
type input "$ 0,00"
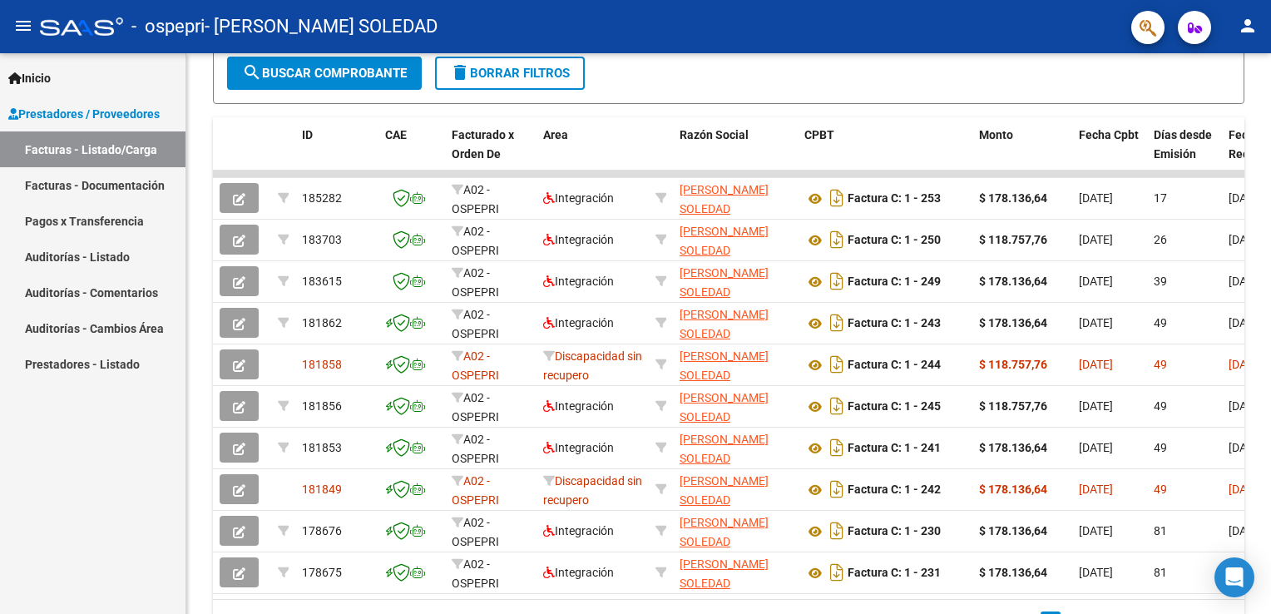
click at [1259, 137] on div "Video tutorial PRESTADORES -> Listado de CPBTs Emitidos por Prestadores / Prove…" at bounding box center [728, 172] width 1085 height 1046
